Goal: Obtain resource: Obtain resource

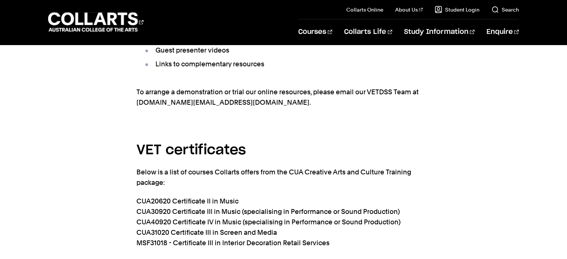
scroll to position [1528, 0]
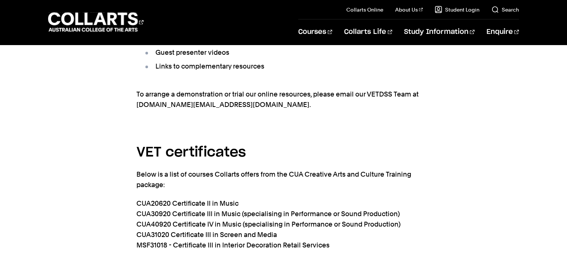
click at [228, 229] on p "CUA20620 Certificate II in Music CUA30920 Certificate III in Music (specialisin…" at bounding box center [284, 224] width 295 height 52
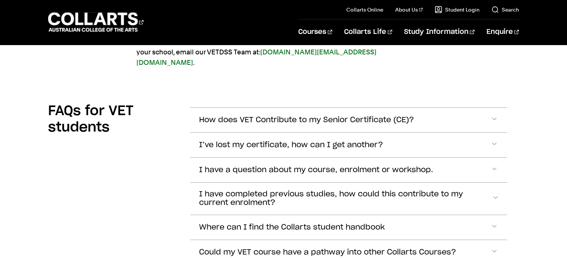
scroll to position [1902, 0]
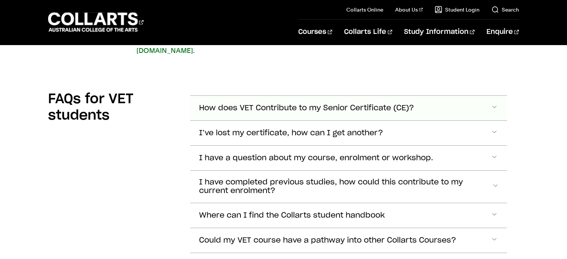
click at [492, 103] on span "Accordion Section" at bounding box center [494, 108] width 7 height 10
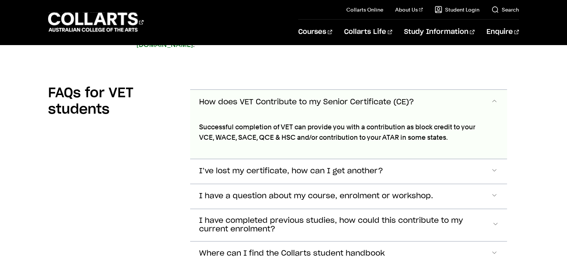
click at [492, 90] on button "How does VET Contribute to my Senior Certificate (CE)?" at bounding box center [348, 102] width 317 height 25
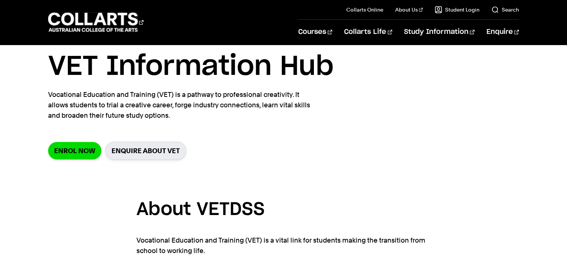
scroll to position [0, 0]
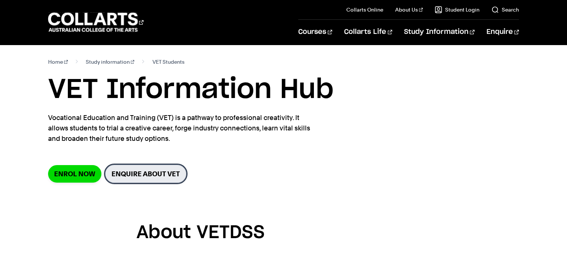
click at [144, 171] on link "Enquire about VET" at bounding box center [145, 174] width 81 height 18
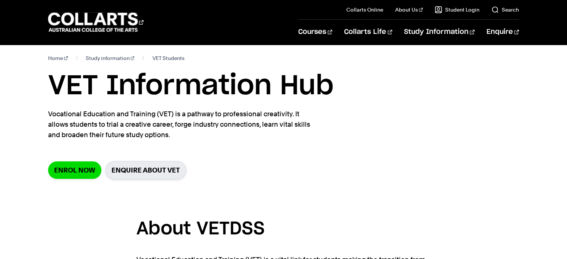
scroll to position [1, 0]
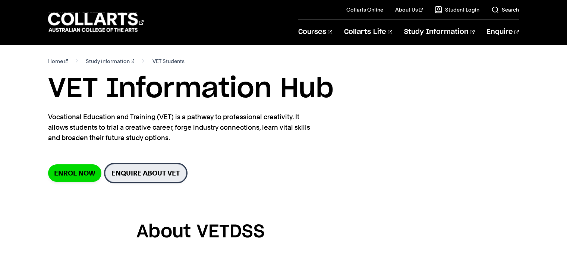
click at [143, 180] on link "Enquire about VET" at bounding box center [145, 173] width 81 height 18
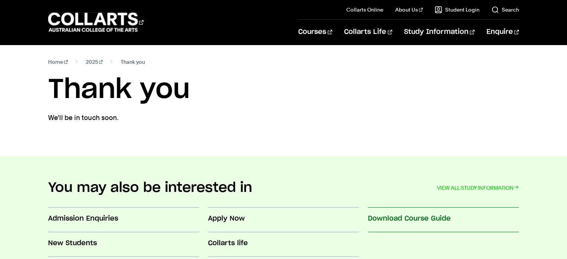
click at [426, 217] on h3 "Download Course Guide" at bounding box center [443, 219] width 151 height 10
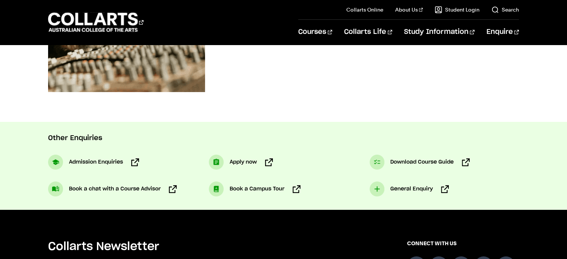
scroll to position [339, 0]
